Goal: Task Accomplishment & Management: Manage account settings

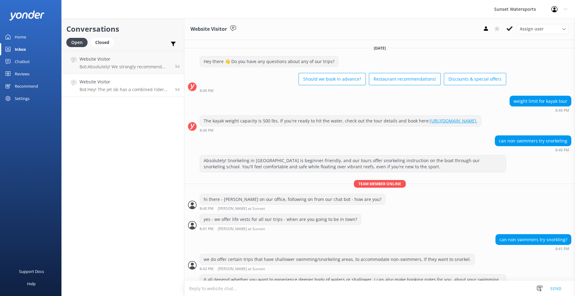
scroll to position [433, 0]
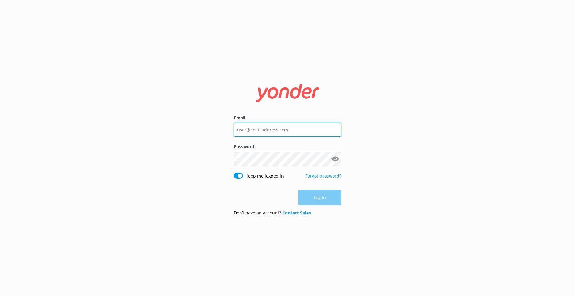
type input "[EMAIL_ADDRESS][DOMAIN_NAME]"
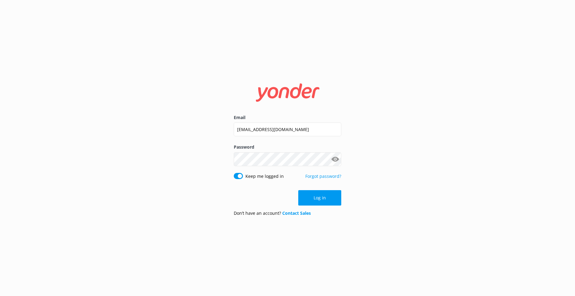
click at [330, 197] on div "Log in" at bounding box center [288, 197] width 108 height 15
click at [319, 198] on button "Log in" at bounding box center [319, 197] width 43 height 15
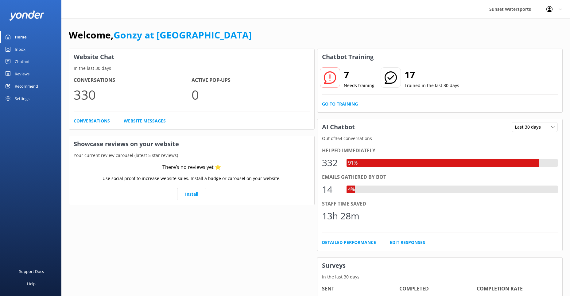
click at [21, 47] on div "Inbox" at bounding box center [20, 49] width 11 height 12
